Goal: Book appointment/travel/reservation

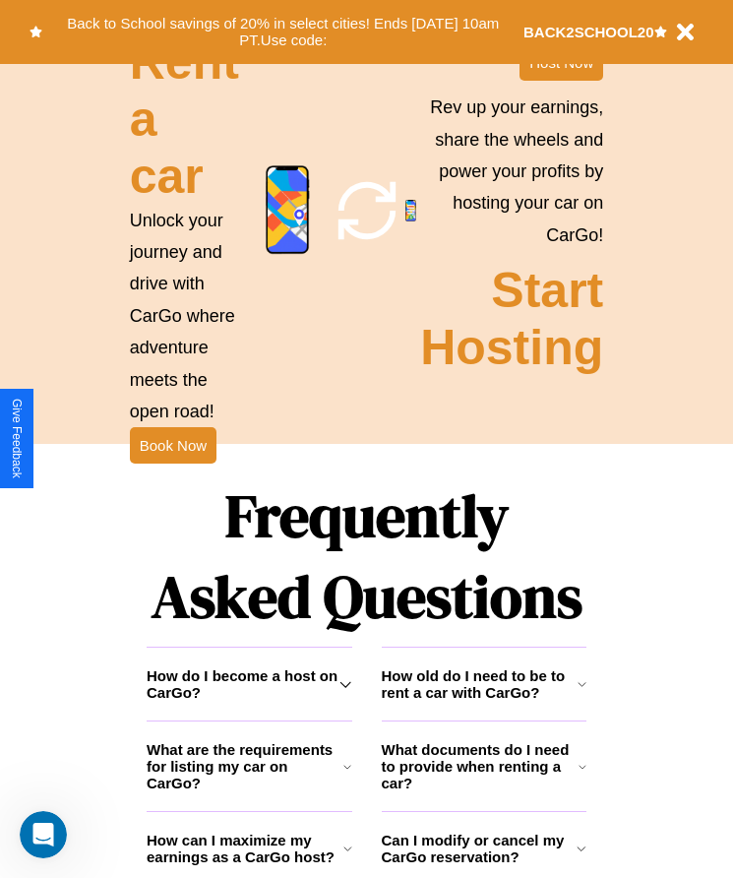
scroll to position [2209, 0]
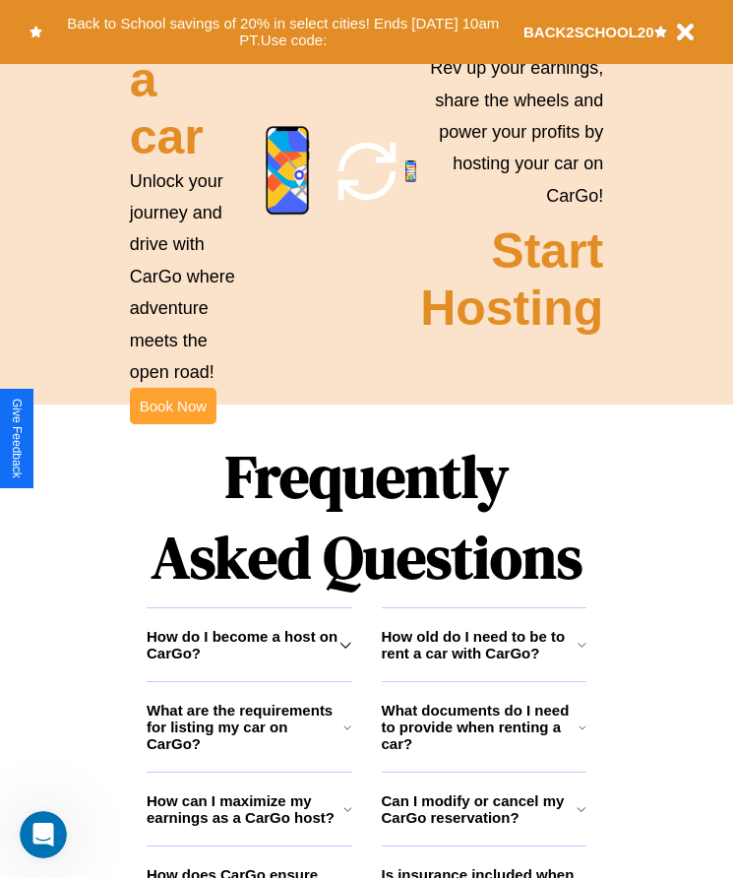
click at [172, 424] on button "Book Now" at bounding box center [173, 406] width 87 height 36
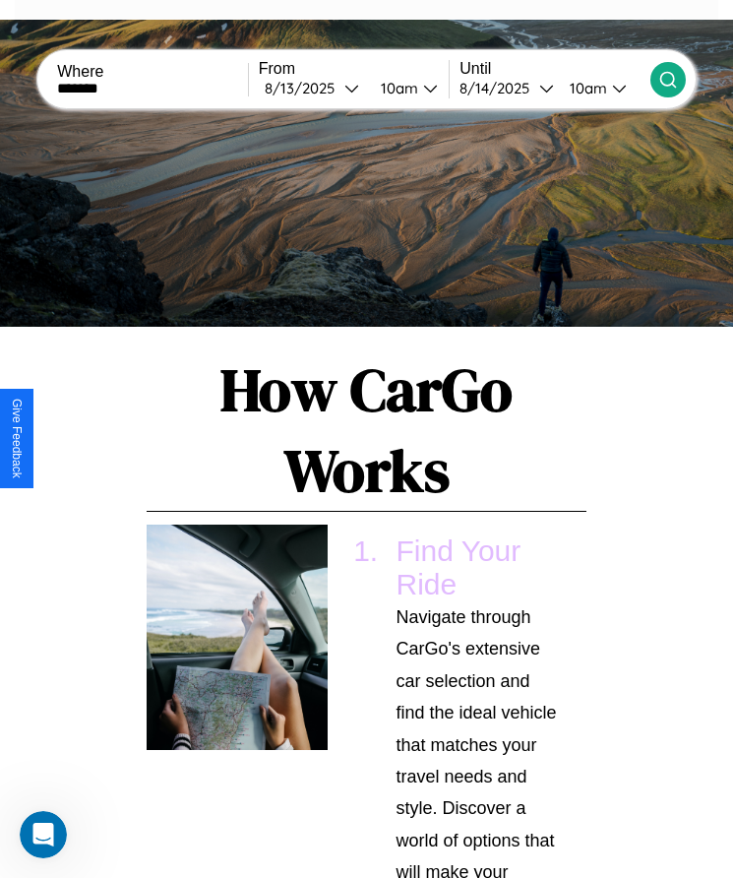
type input "*******"
click at [667, 79] on icon at bounding box center [668, 80] width 20 height 20
